Goal: Task Accomplishment & Management: Manage account settings

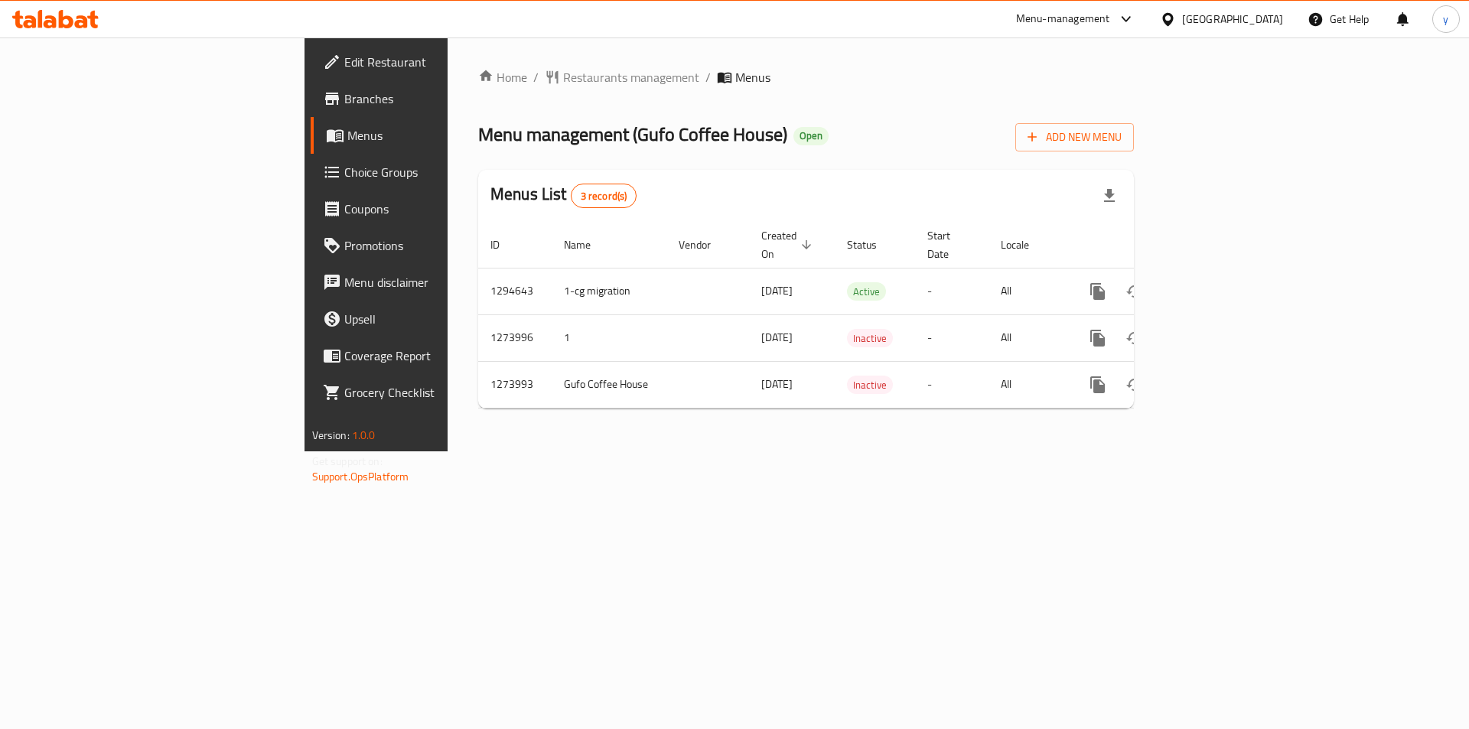
click at [344, 180] on span "Choice Groups" at bounding box center [441, 172] width 194 height 18
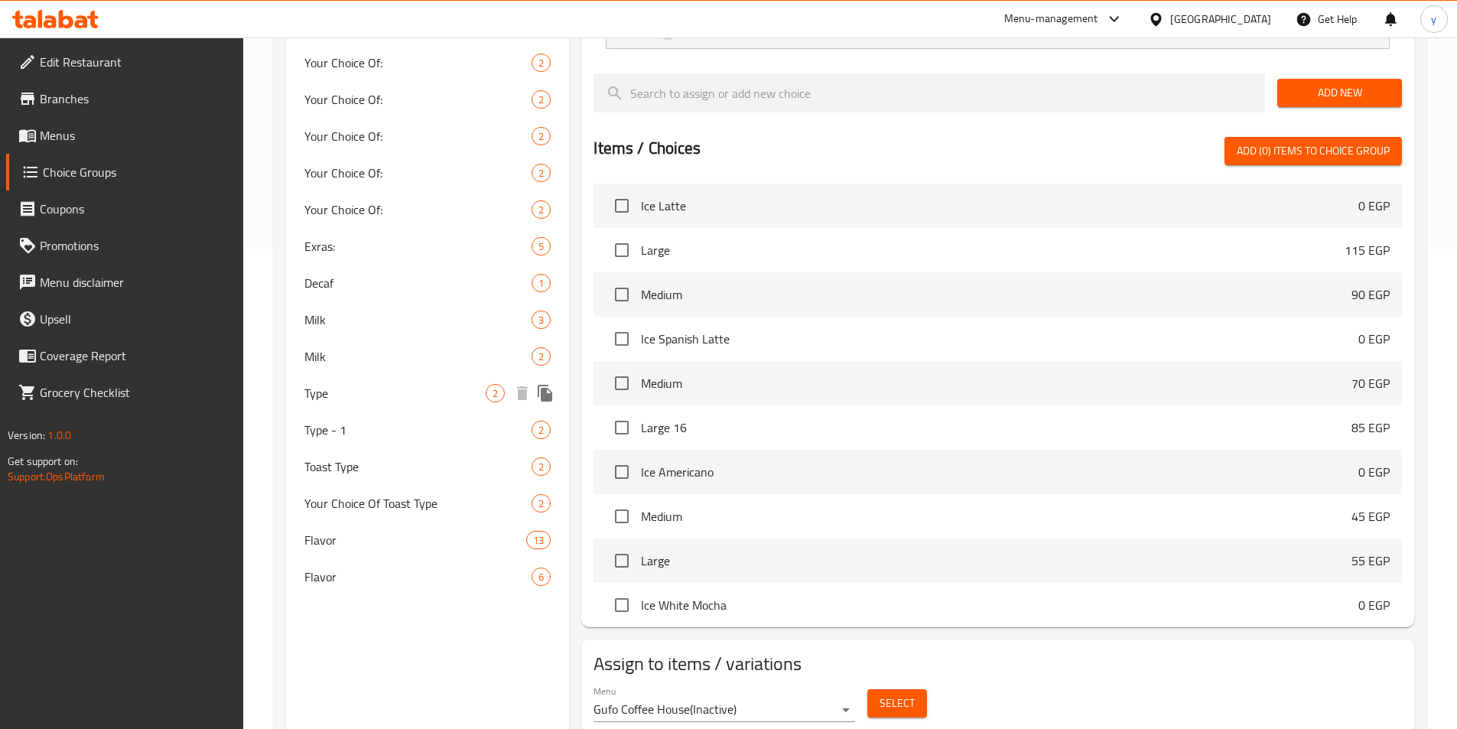
scroll to position [491, 0]
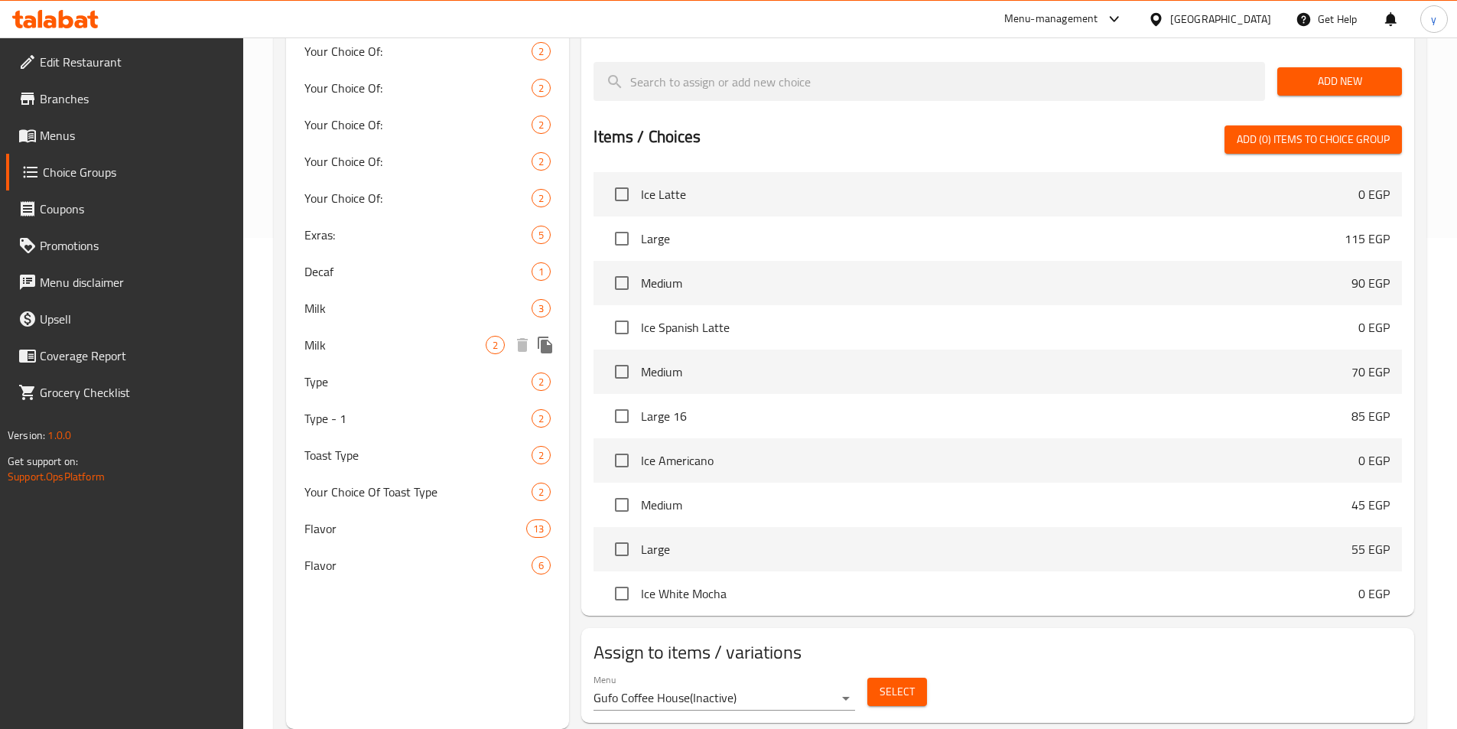
click at [318, 346] on span "Milk" at bounding box center [395, 345] width 182 height 18
type input "Milk"
type input "لبن"
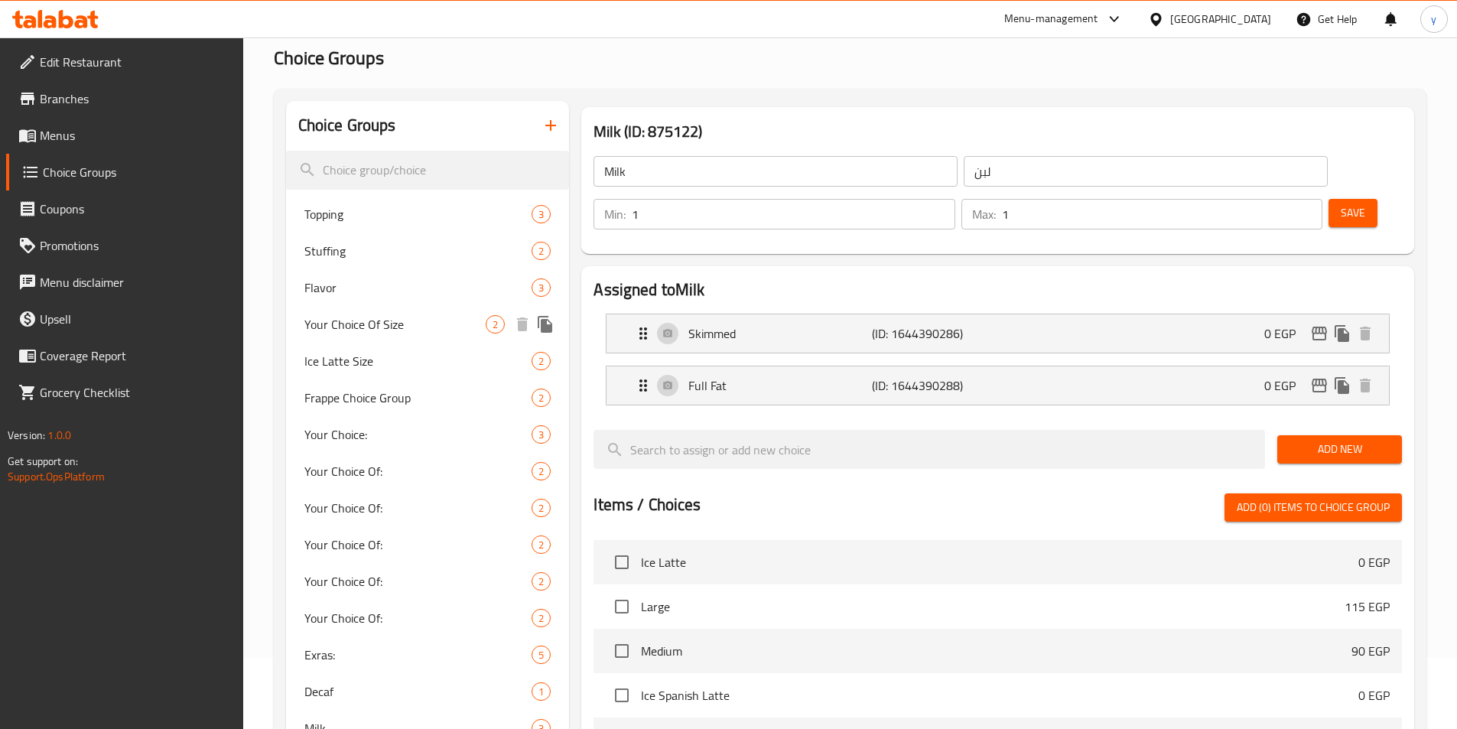
scroll to position [0, 0]
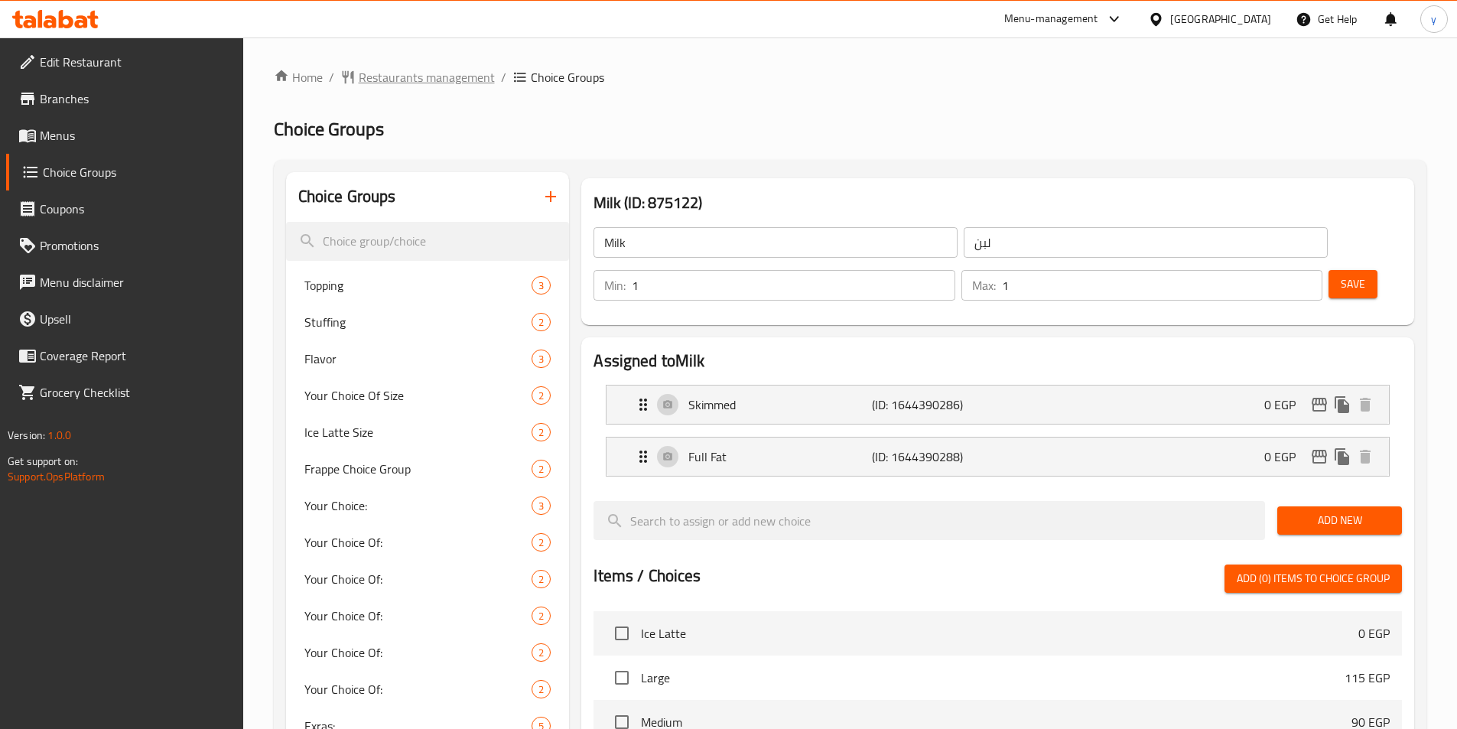
click at [429, 76] on span "Restaurants management" at bounding box center [427, 77] width 136 height 18
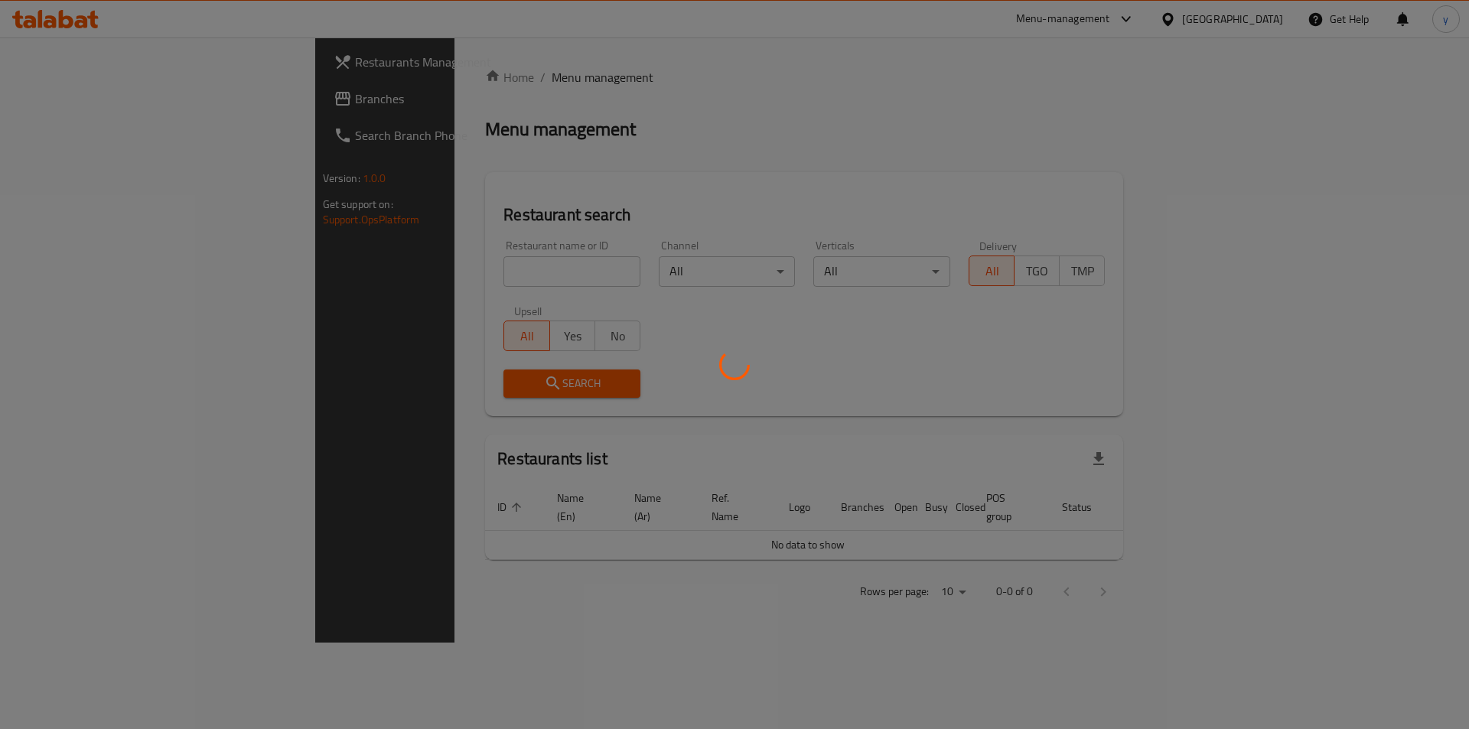
click at [77, 91] on div at bounding box center [734, 364] width 1469 height 729
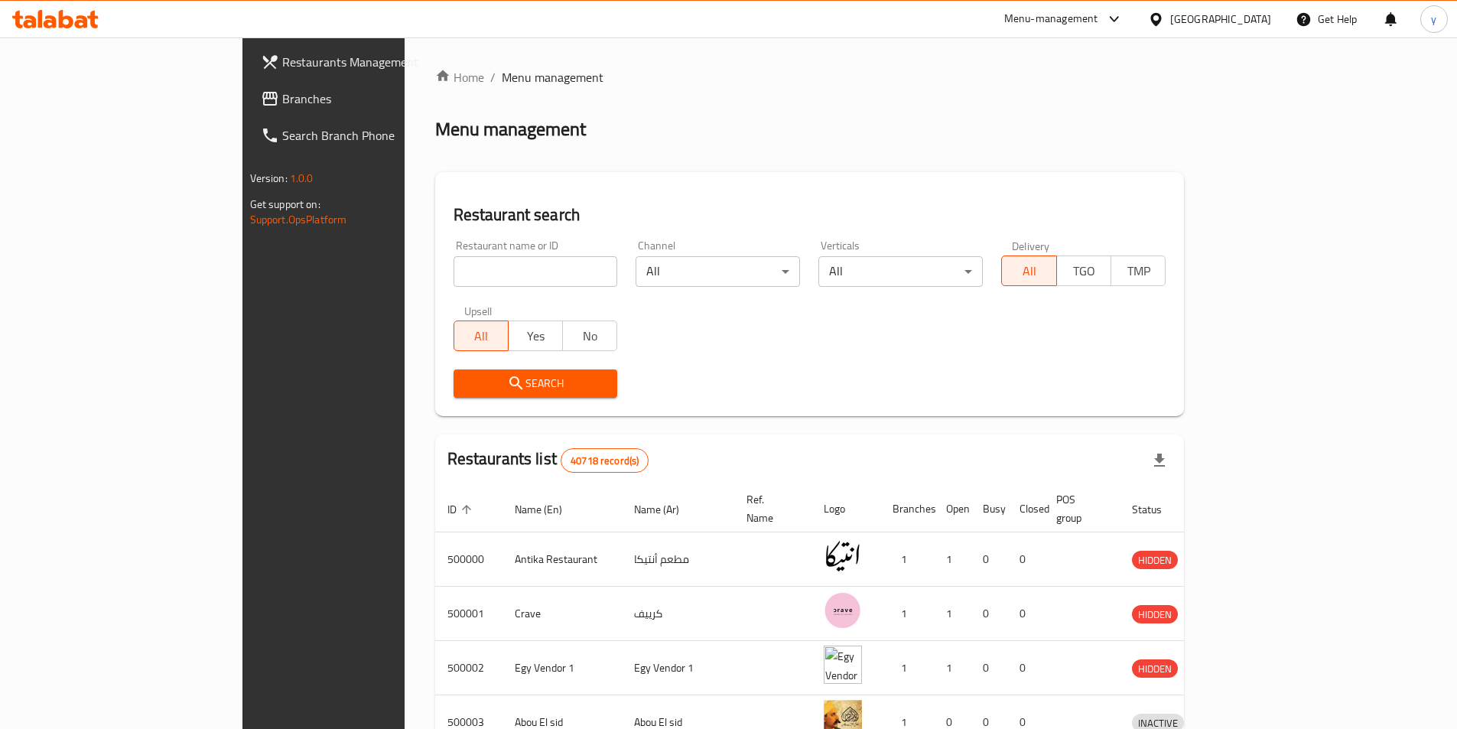
click at [282, 91] on span "Branches" at bounding box center [377, 99] width 191 height 18
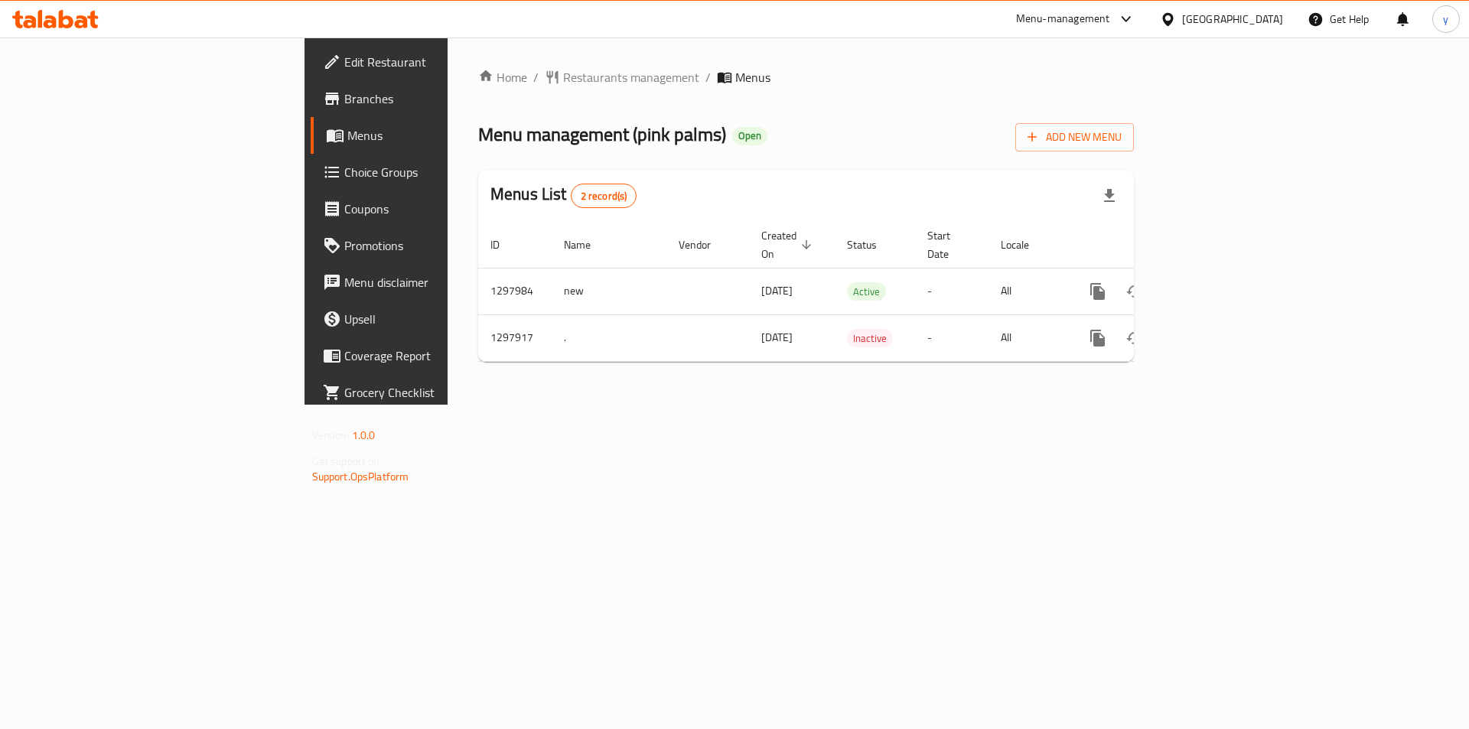
click at [344, 175] on span "Choice Groups" at bounding box center [441, 172] width 194 height 18
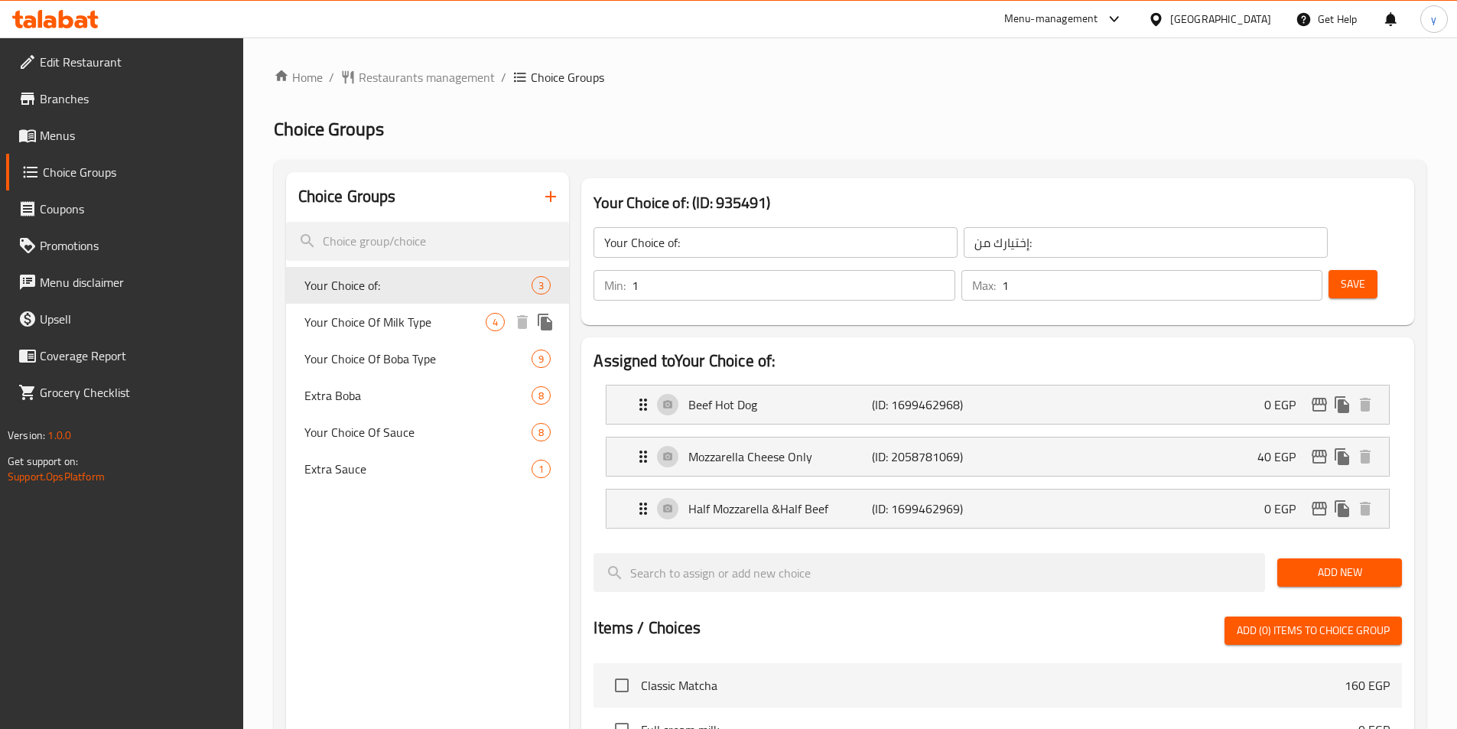
click at [388, 317] on span "Your Choice Of Milk Type" at bounding box center [395, 322] width 182 height 18
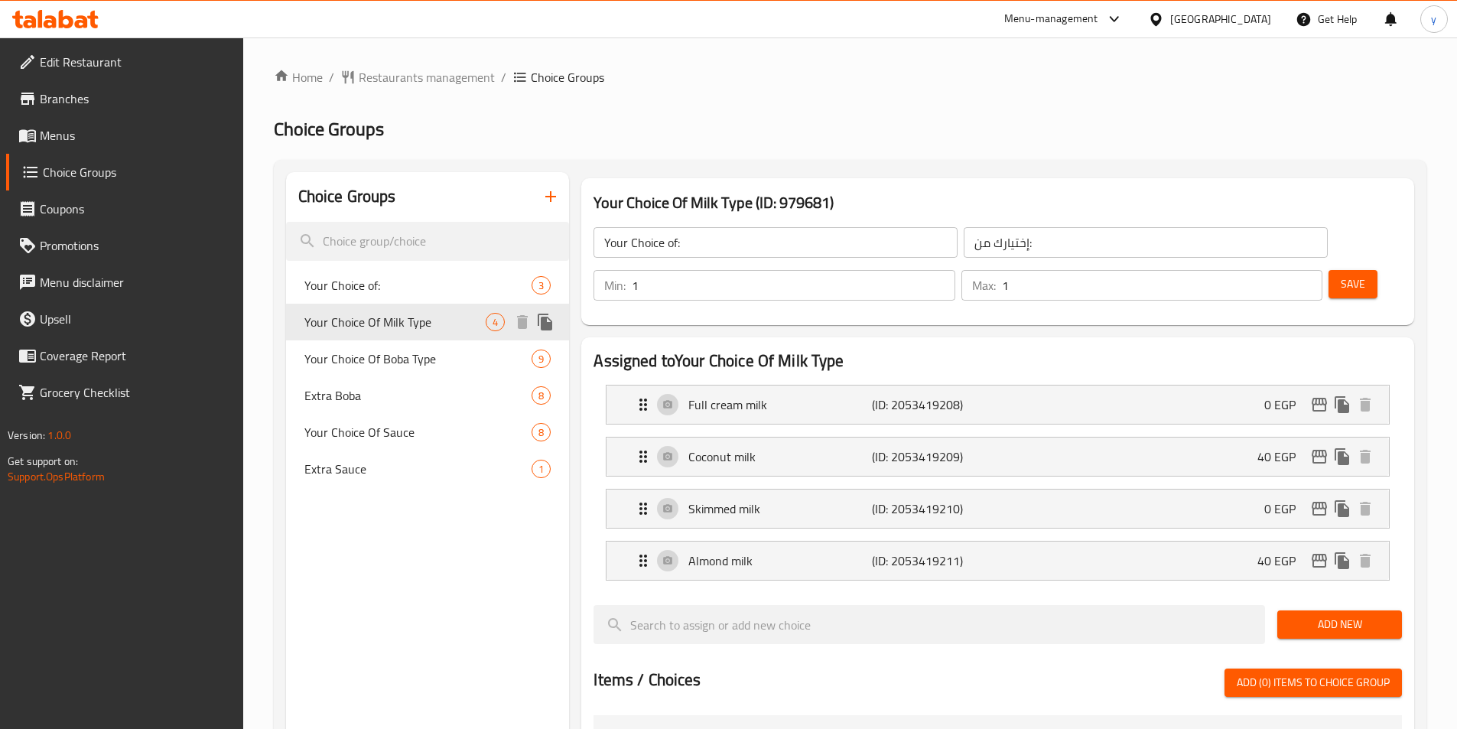
type input "Your Choice Of Milk Type"
type input "اختيارك من نوع اللبن"
drag, startPoint x: 329, startPoint y: 279, endPoint x: 514, endPoint y: 317, distance: 189.0
click at [329, 279] on span "Your Choice of:" at bounding box center [395, 285] width 182 height 18
type input "Your Choice of:"
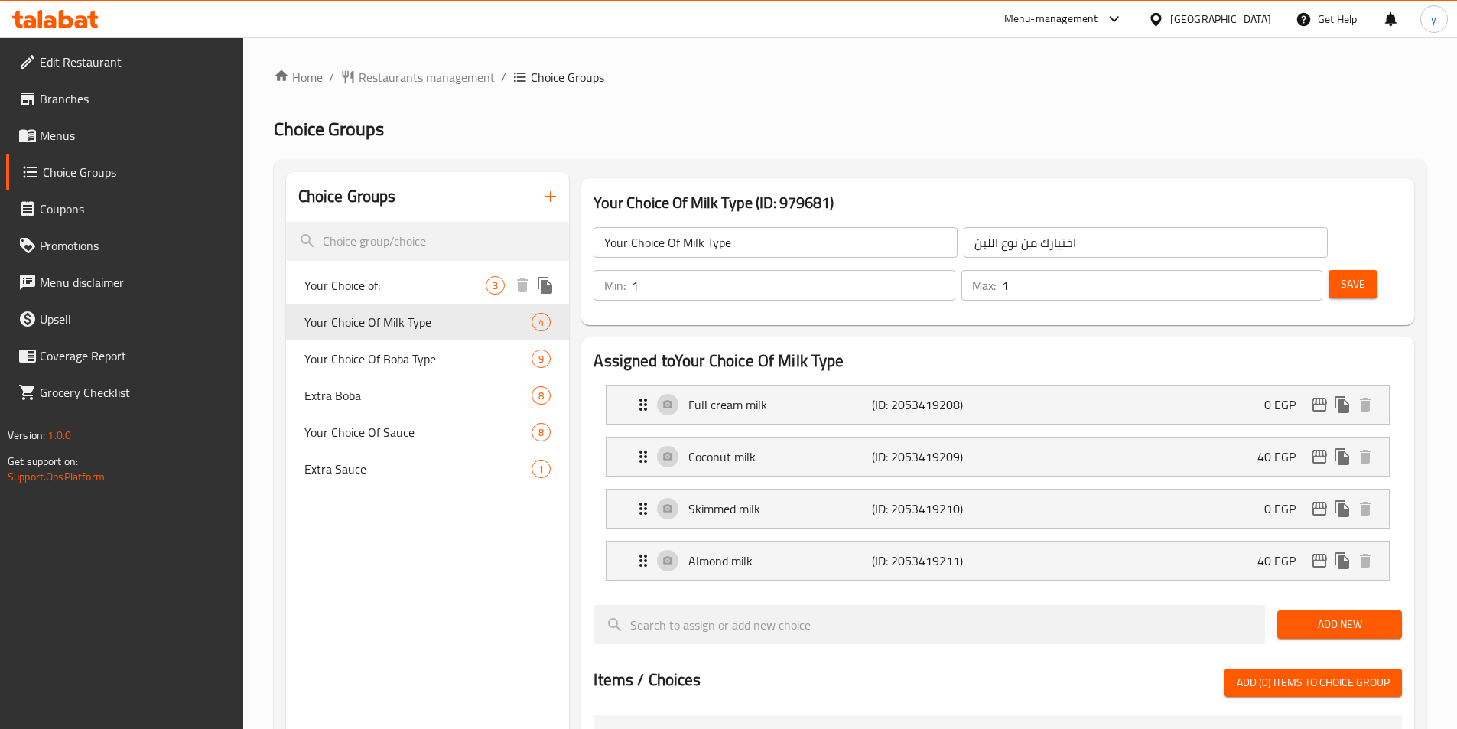
type input "إختيارك من:"
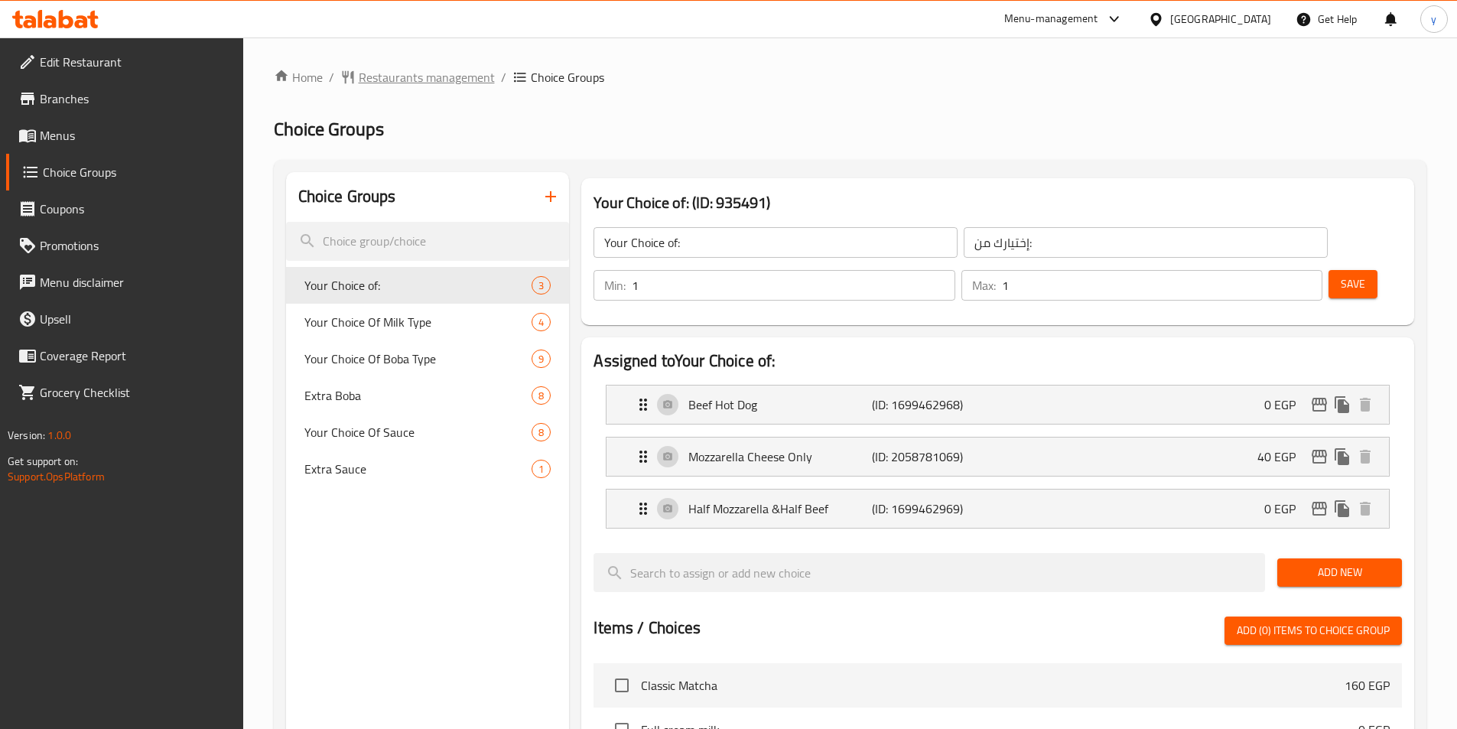
click at [364, 77] on span "Restaurants management" at bounding box center [427, 77] width 136 height 18
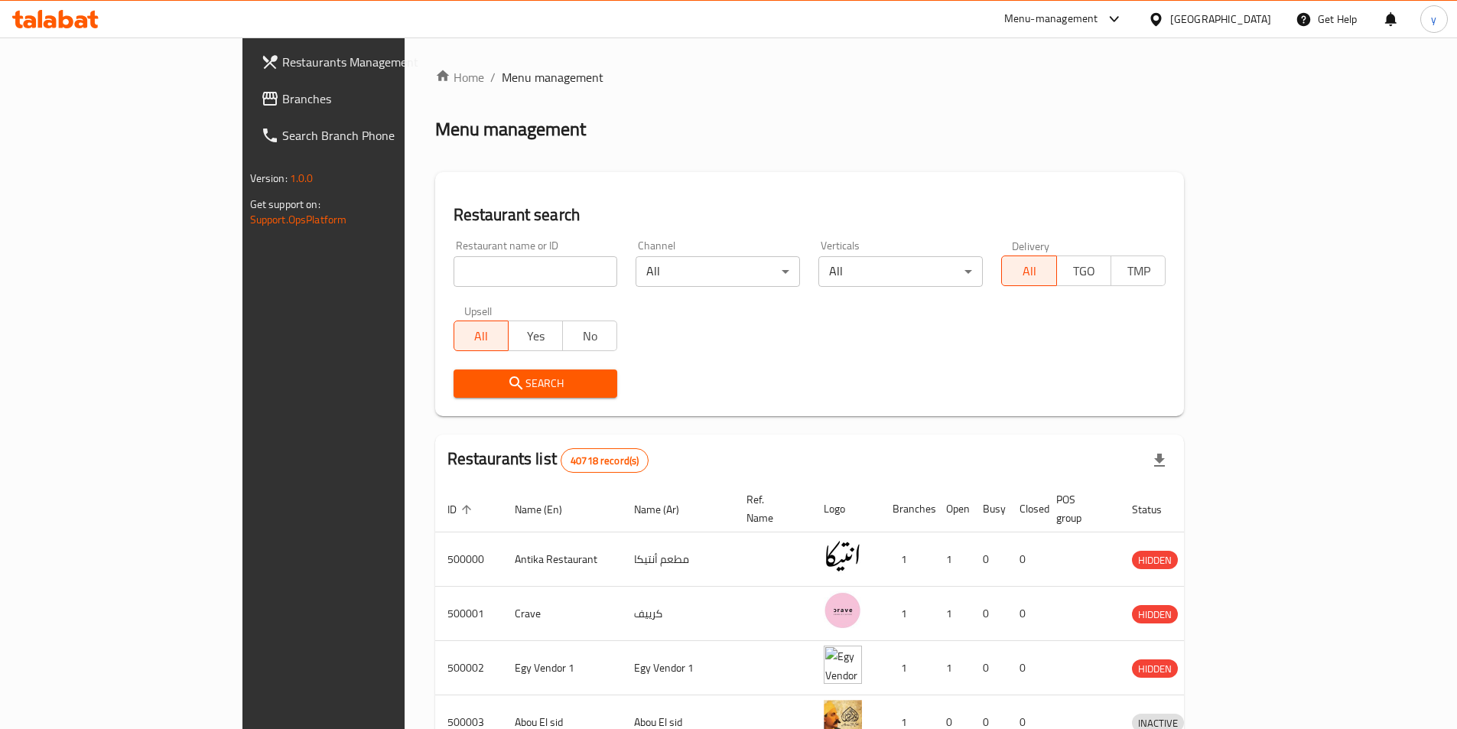
click at [282, 106] on span "Branches" at bounding box center [377, 99] width 191 height 18
drag, startPoint x: 97, startPoint y: 103, endPoint x: 158, endPoint y: 151, distance: 77.3
click at [282, 103] on span "Branches" at bounding box center [377, 99] width 191 height 18
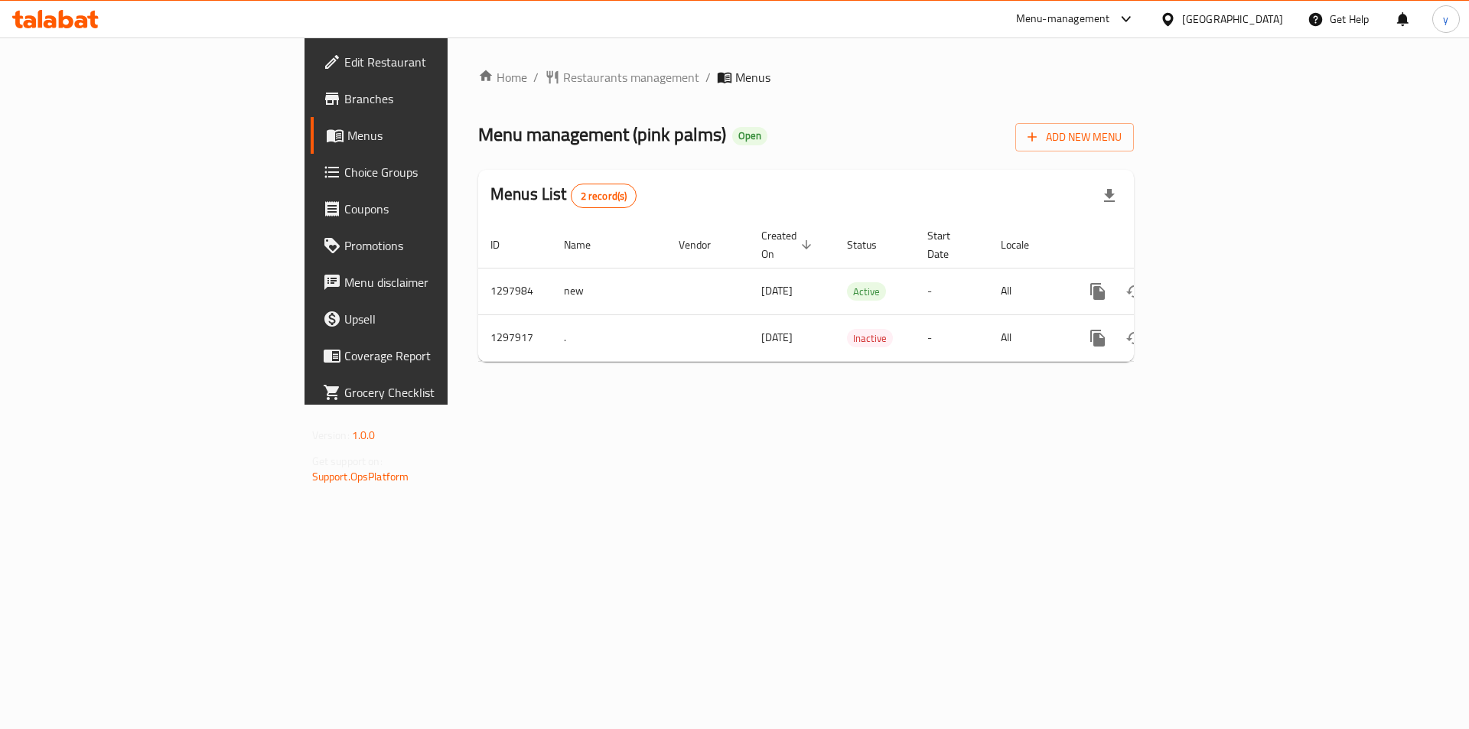
click at [344, 178] on span "Choice Groups" at bounding box center [441, 172] width 194 height 18
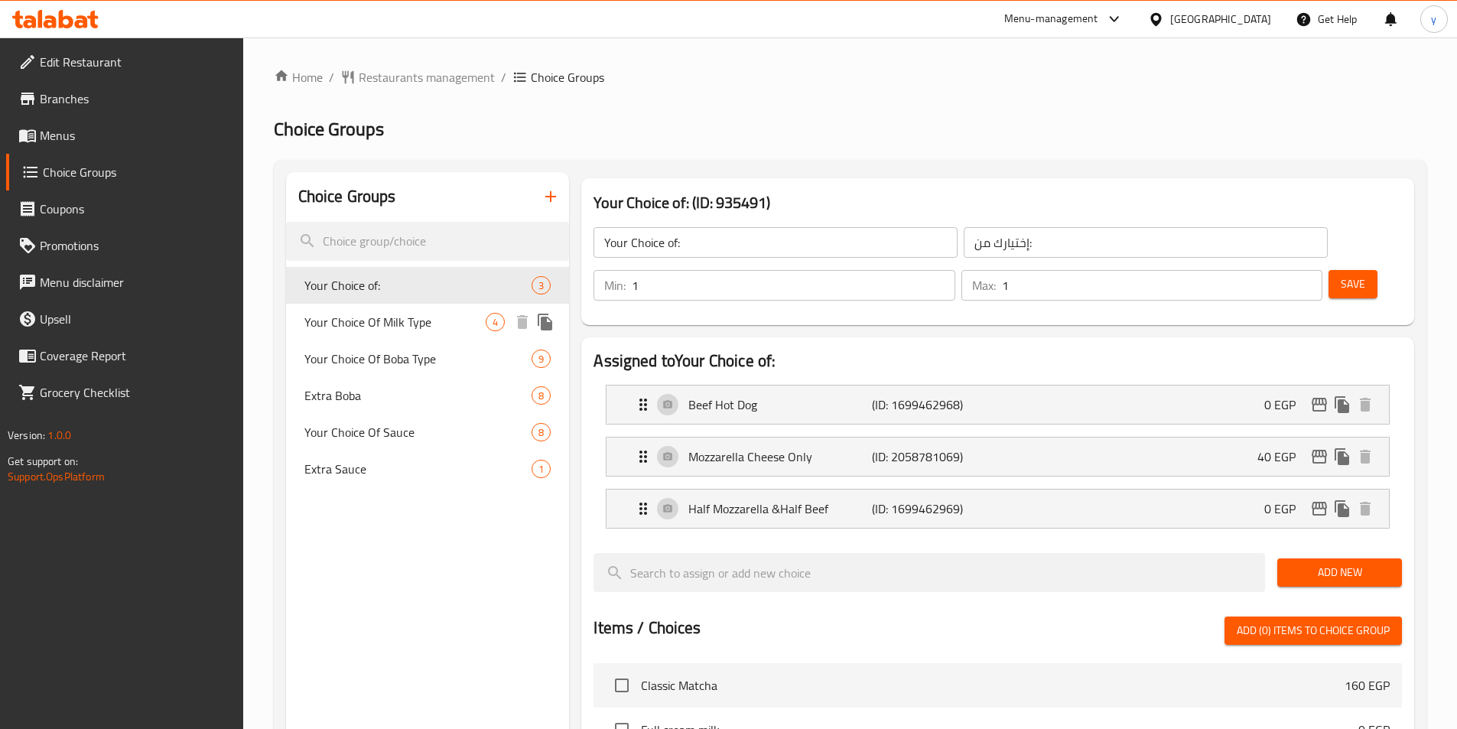
click at [343, 320] on span "Your Choice Of Milk Type" at bounding box center [395, 322] width 182 height 18
type input "Your Choice Of Milk Type"
type input "اختيارك من نوع اللبن"
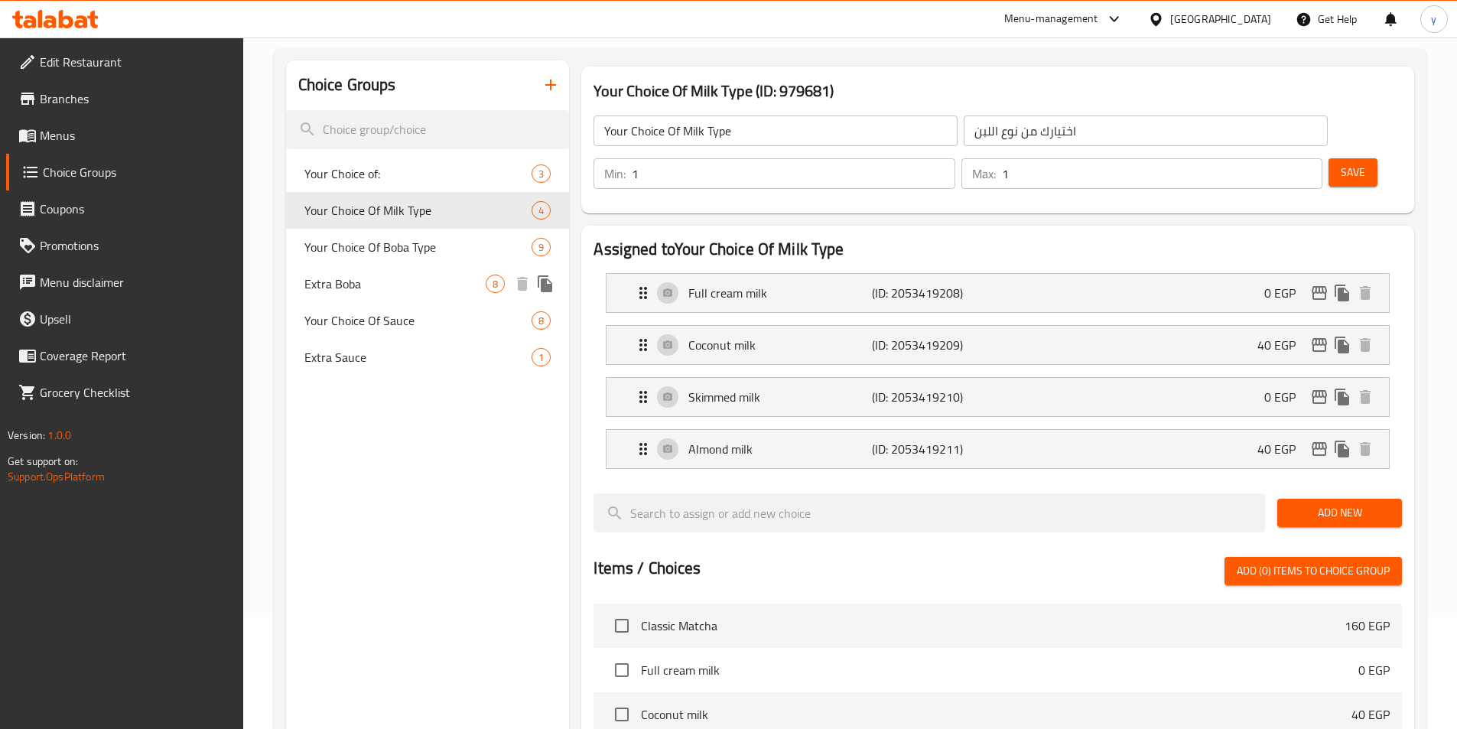
scroll to position [84, 0]
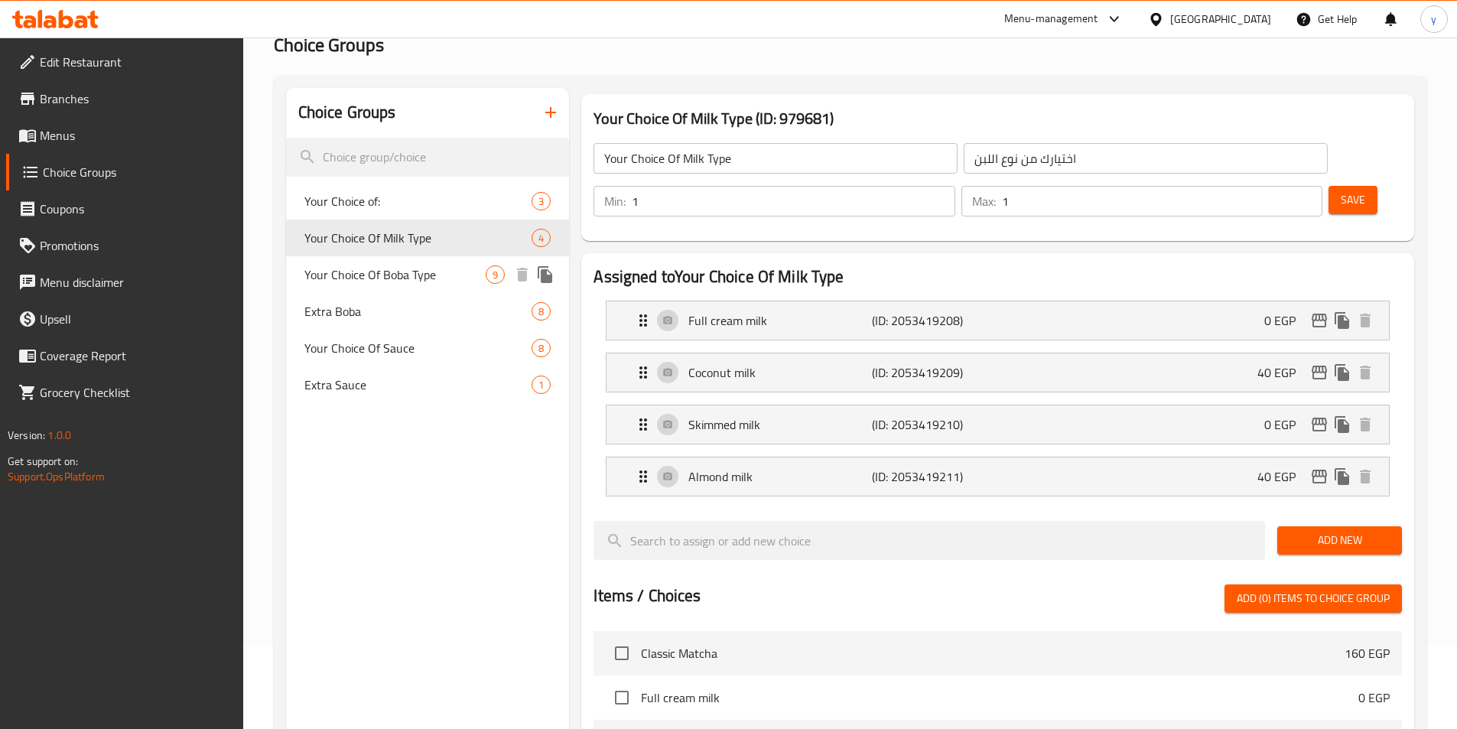
click at [378, 277] on span "Your Choice Of Boba Type" at bounding box center [395, 274] width 182 height 18
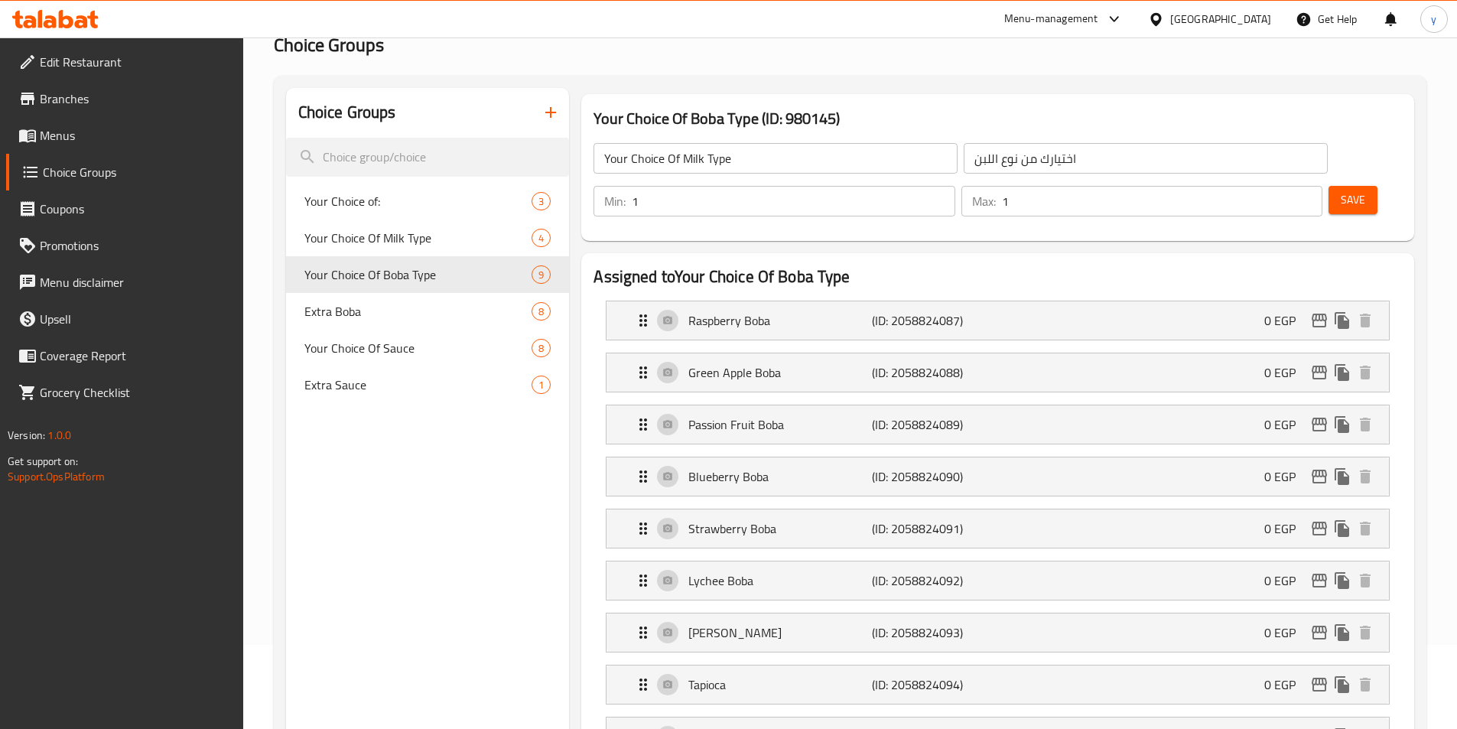
type input "Your Choice Of Boba Type"
type input "بوبا"
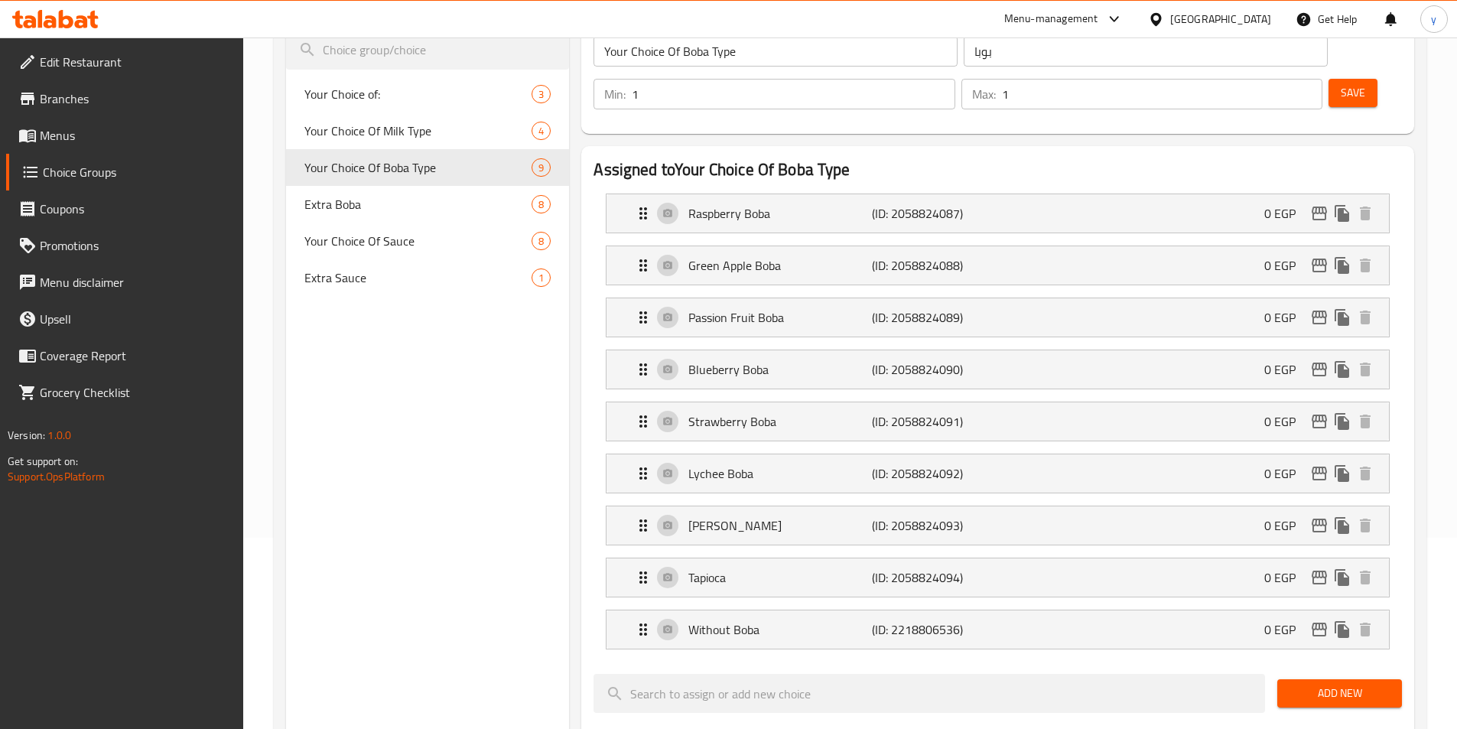
scroll to position [115, 0]
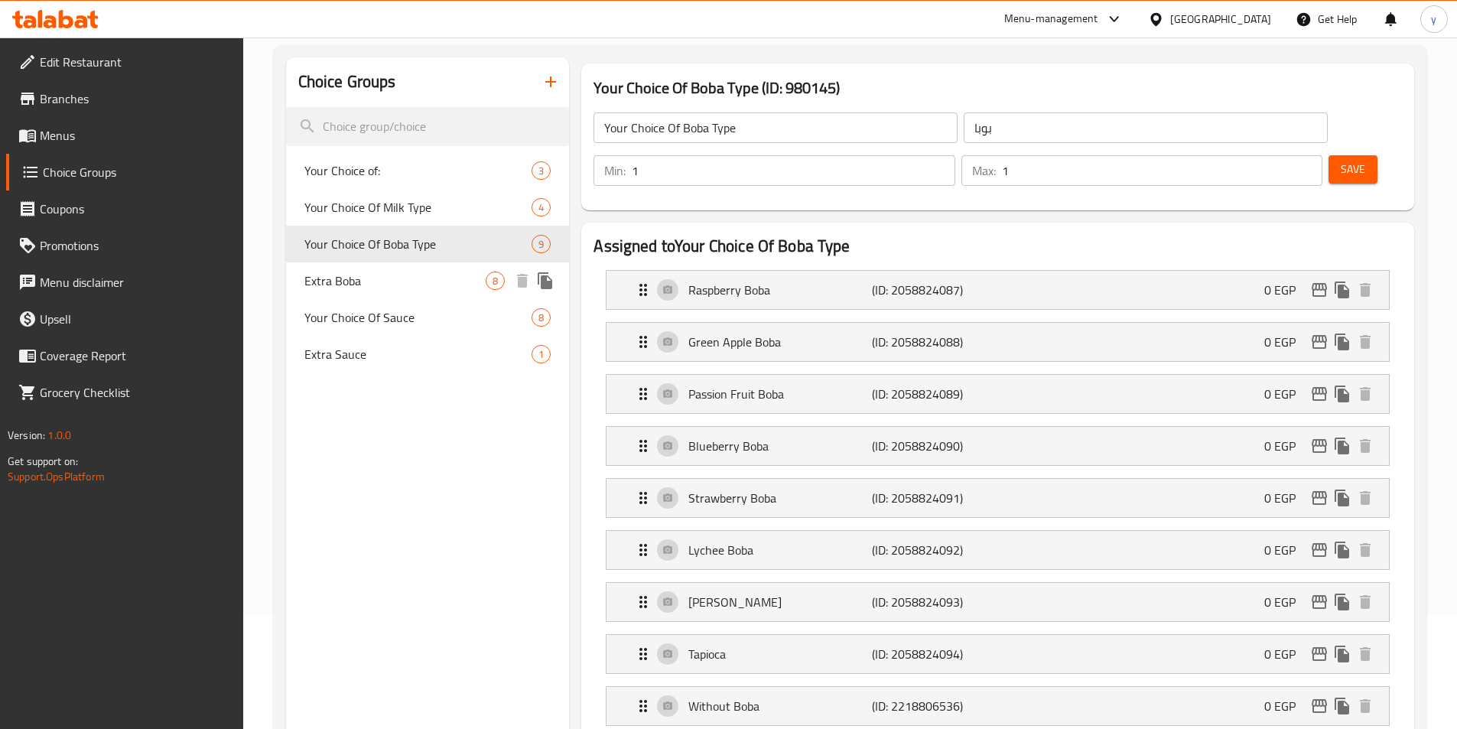
click at [341, 280] on span "Extra Boba" at bounding box center [395, 281] width 182 height 18
type input "Extra Boba"
type input "اكسترا بوبا"
type input "0"
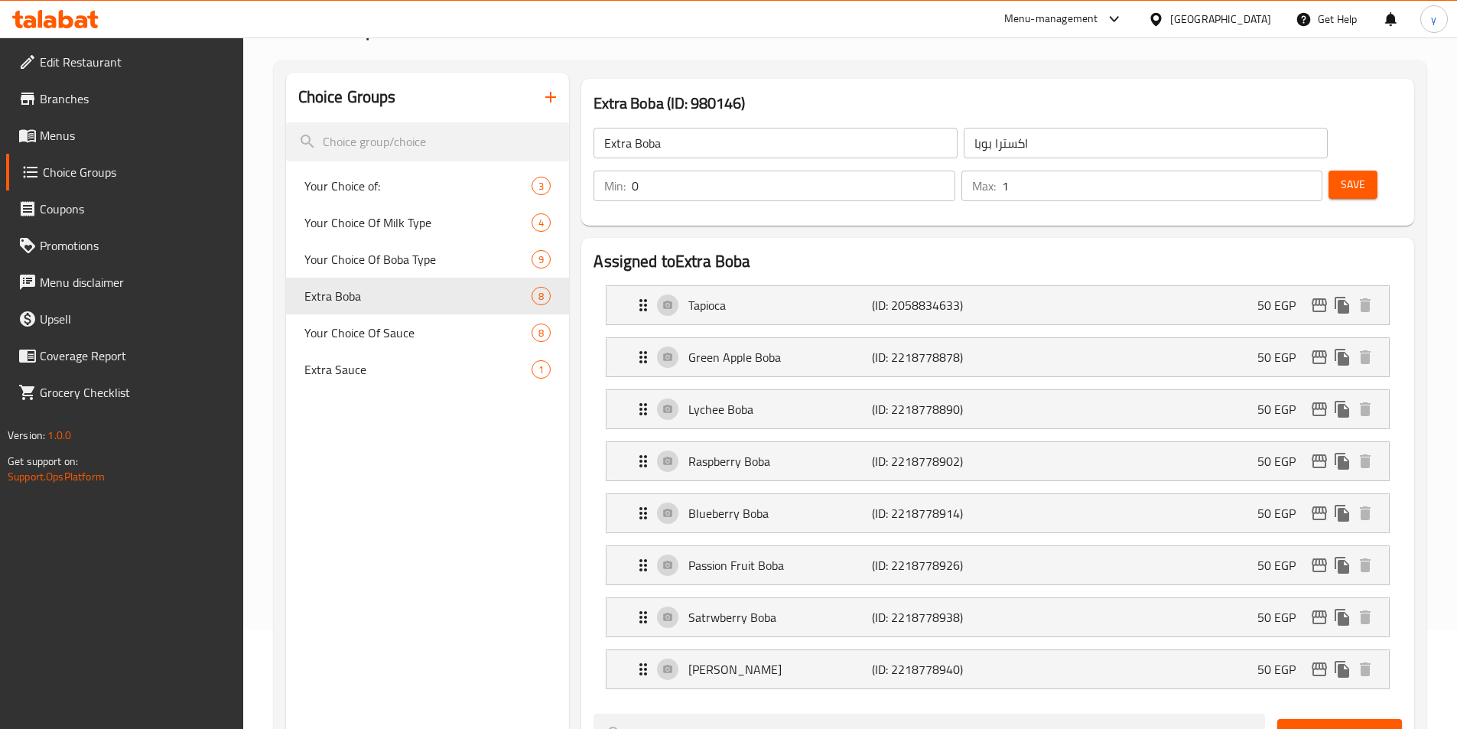
scroll to position [0, 0]
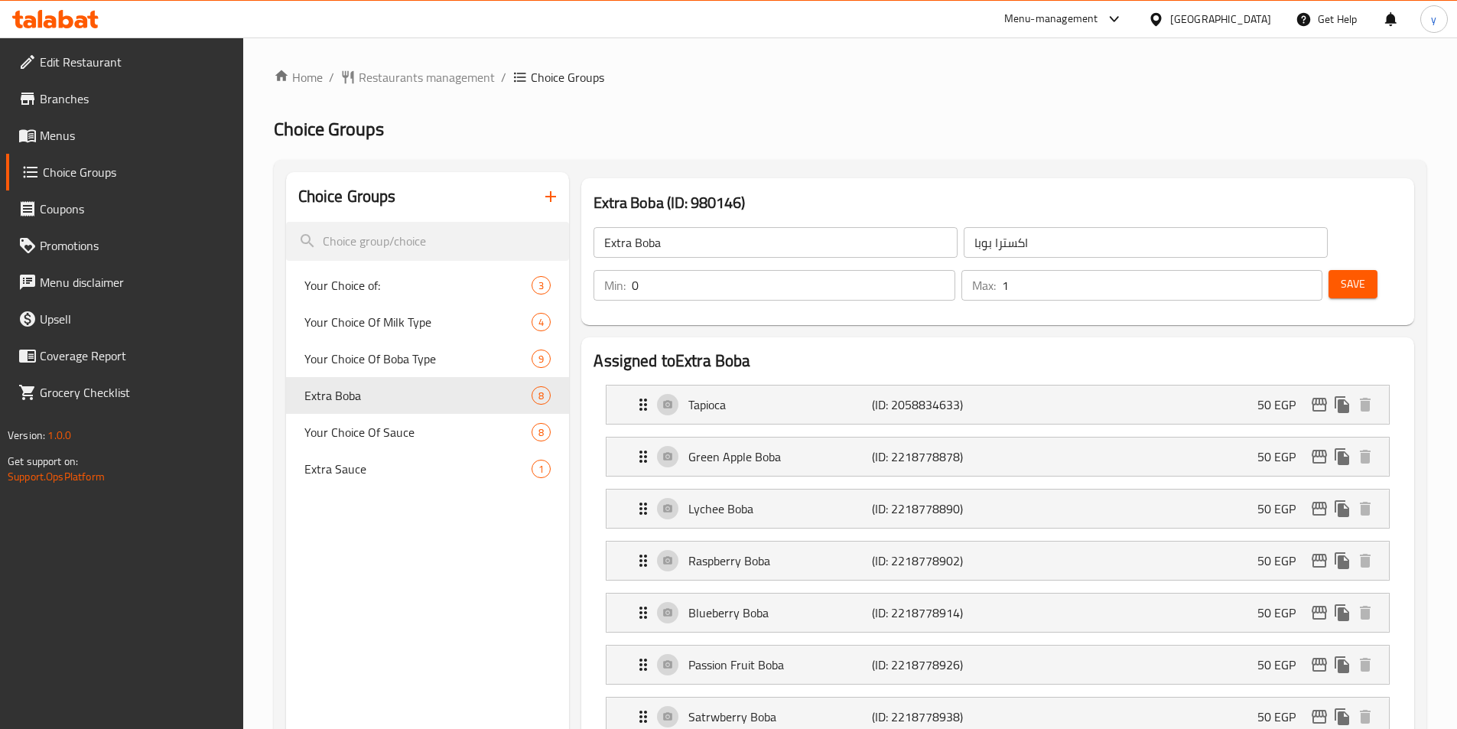
click at [432, 68] on span "Restaurants management" at bounding box center [427, 77] width 136 height 18
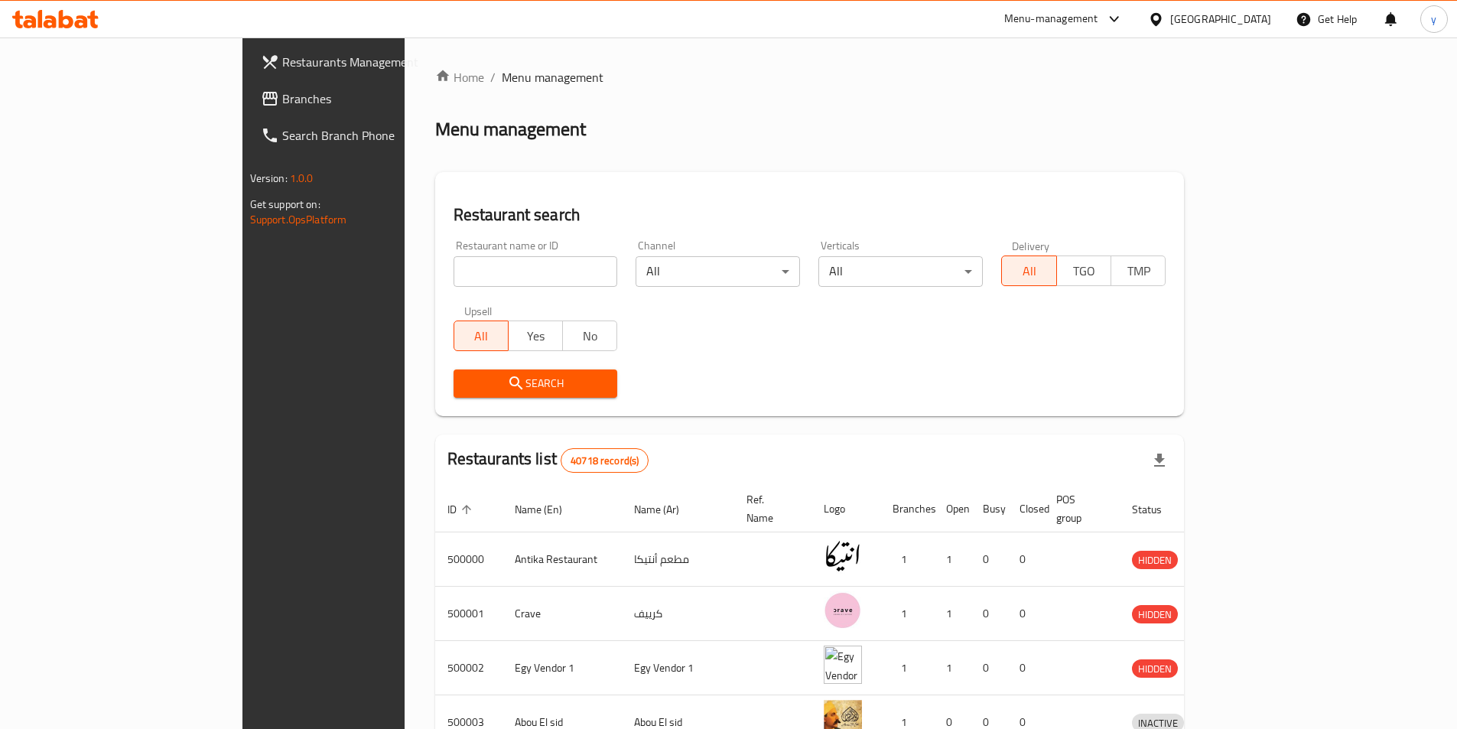
click at [282, 98] on span "Branches" at bounding box center [377, 99] width 191 height 18
